Goal: Find specific page/section: Find specific page/section

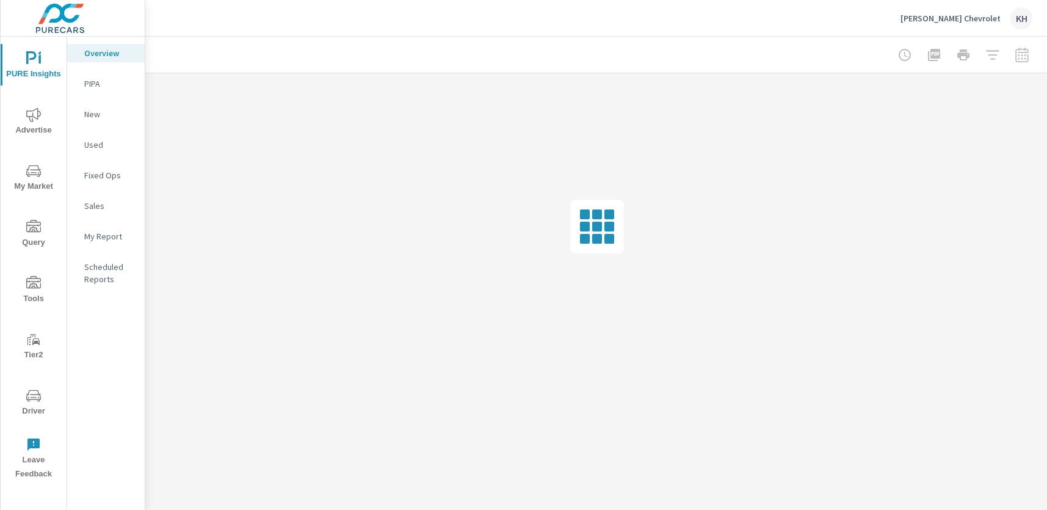
click at [35, 404] on span "Driver" at bounding box center [33, 403] width 59 height 30
click at [31, 397] on icon "nav menu" at bounding box center [34, 397] width 6 height 1
